Goal: Task Accomplishment & Management: Use online tool/utility

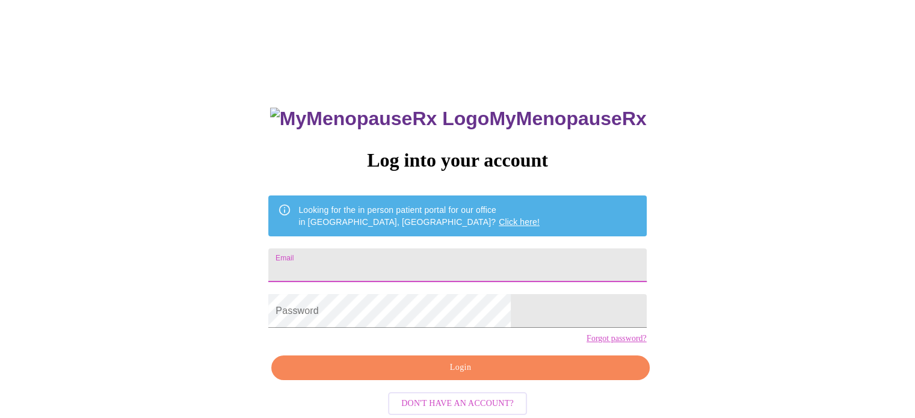
click at [413, 254] on input "Email" at bounding box center [457, 265] width 378 height 34
type input "[EMAIL_ADDRESS][DOMAIN_NAME]"
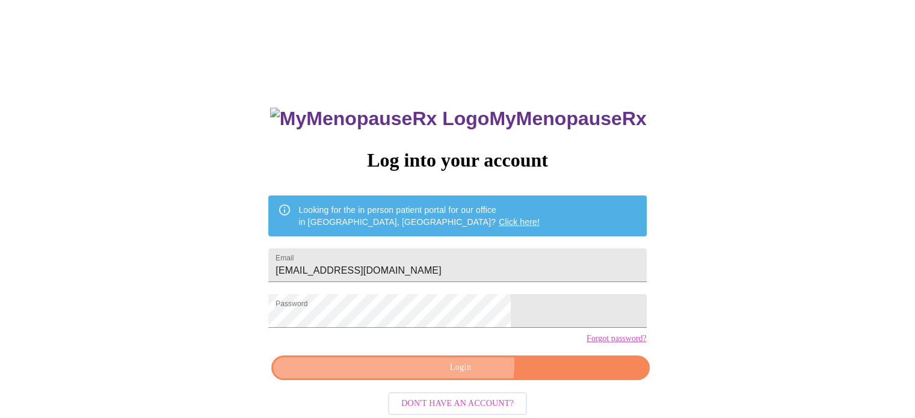
click at [449, 375] on span "Login" at bounding box center [460, 367] width 350 height 15
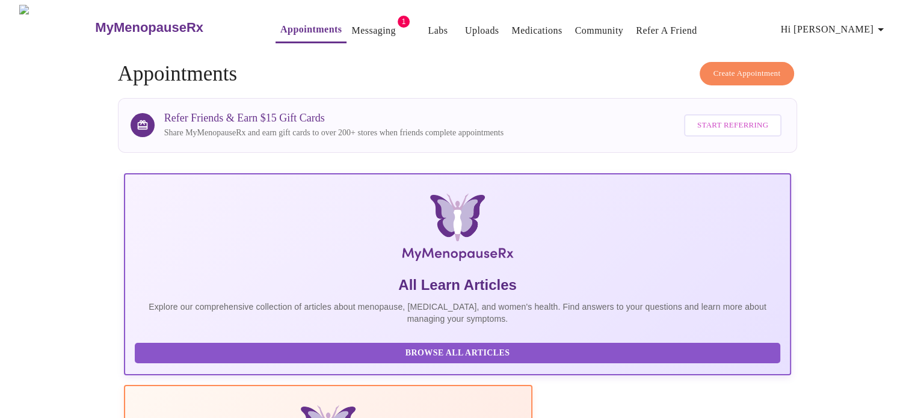
click at [353, 12] on span "Appointments Messaging 1 Labs Uploads Medications Community Refer a Friend Hi […" at bounding box center [573, 27] width 644 height 32
click at [356, 26] on link "Messaging" at bounding box center [373, 30] width 44 height 17
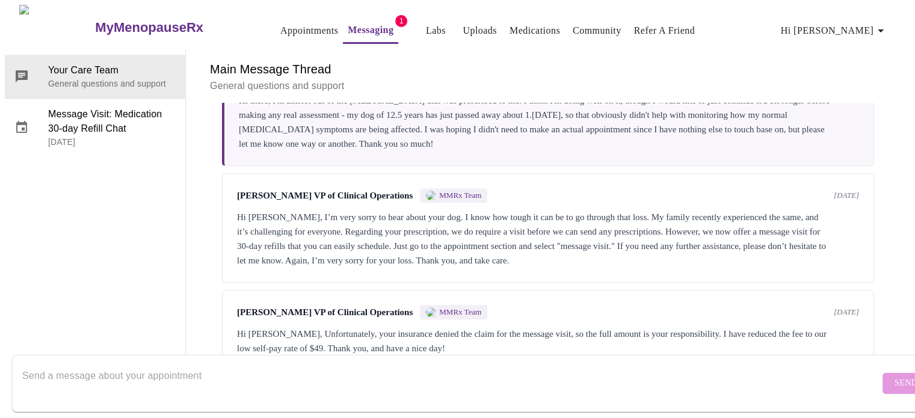
scroll to position [591, 0]
click at [400, 233] on div "Messages are typically reviewed within 1-2 business days You [DATE] Hi [PERSON_…" at bounding box center [547, 237] width 695 height 268
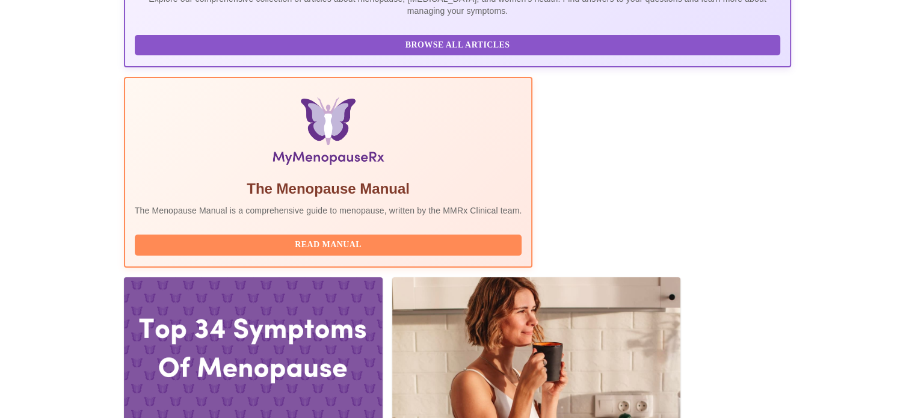
scroll to position [313, 0]
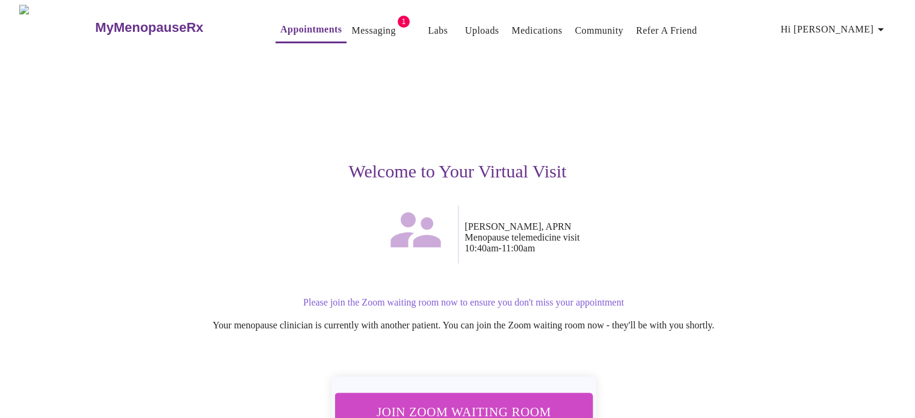
click at [533, 403] on span "Join Zoom Waiting Room" at bounding box center [463, 412] width 229 height 22
